Goal: Unclear

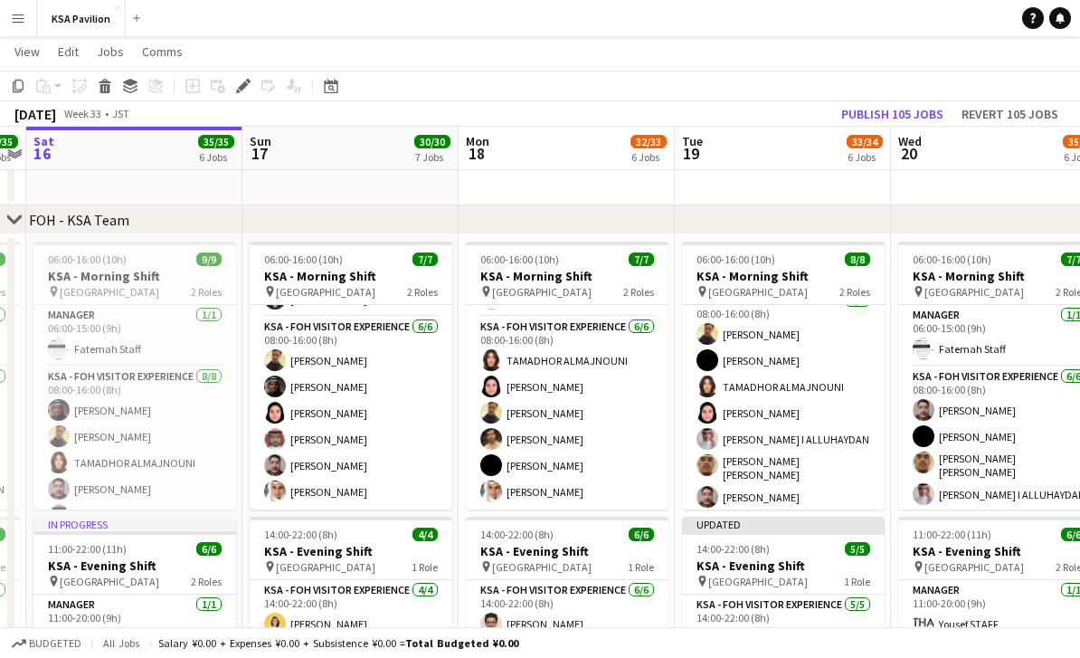
scroll to position [76, 0]
